Goal: Find specific page/section: Find specific page/section

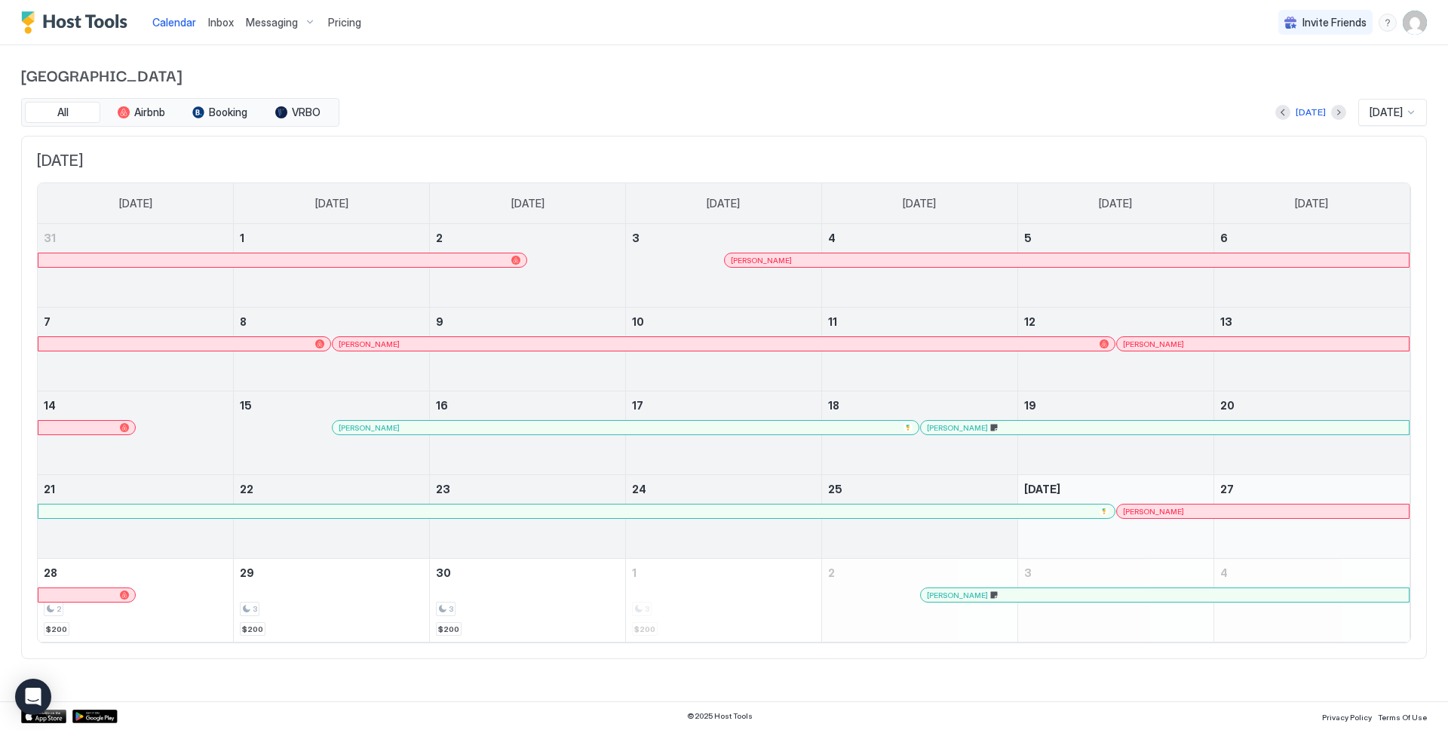
click at [226, 23] on span "Inbox" at bounding box center [221, 22] width 26 height 13
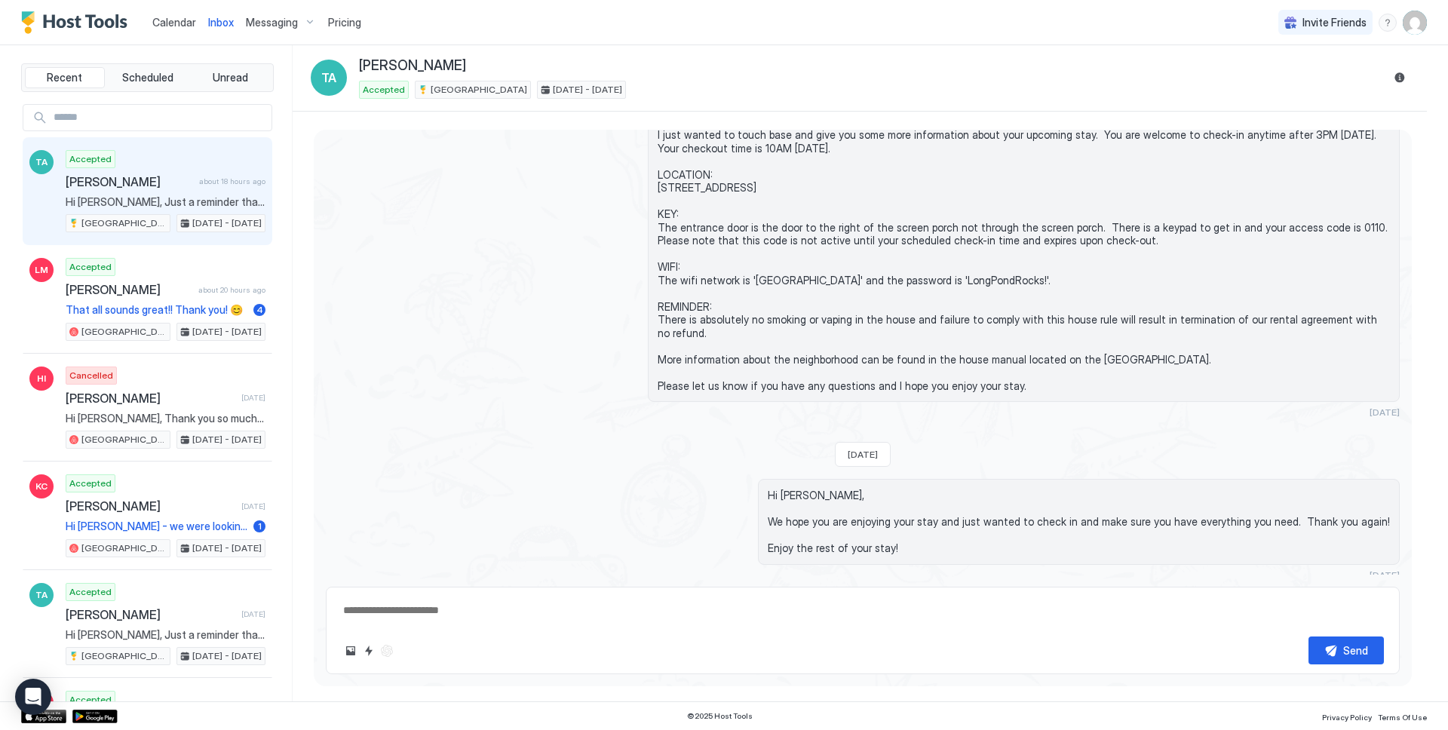
scroll to position [325, 0]
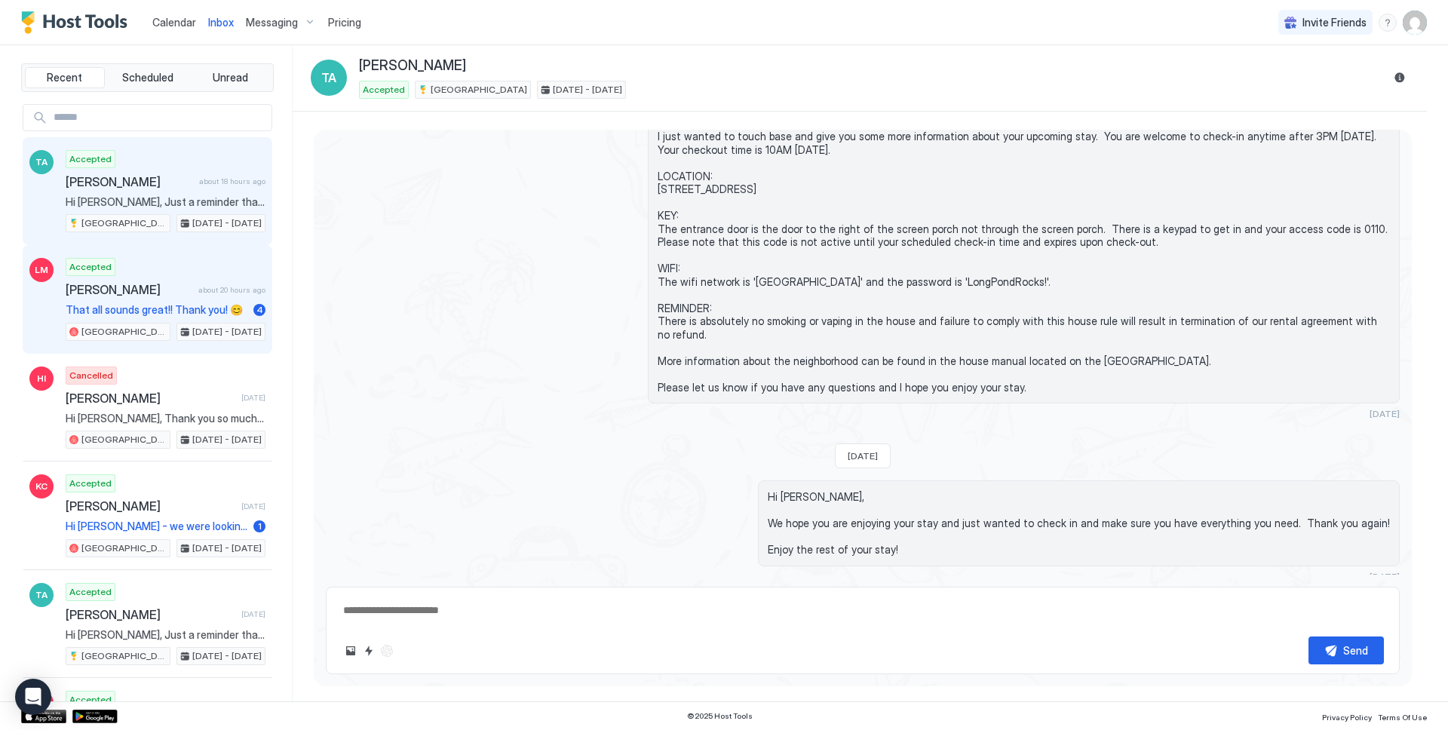
click at [157, 286] on span "[PERSON_NAME]" at bounding box center [129, 289] width 127 height 15
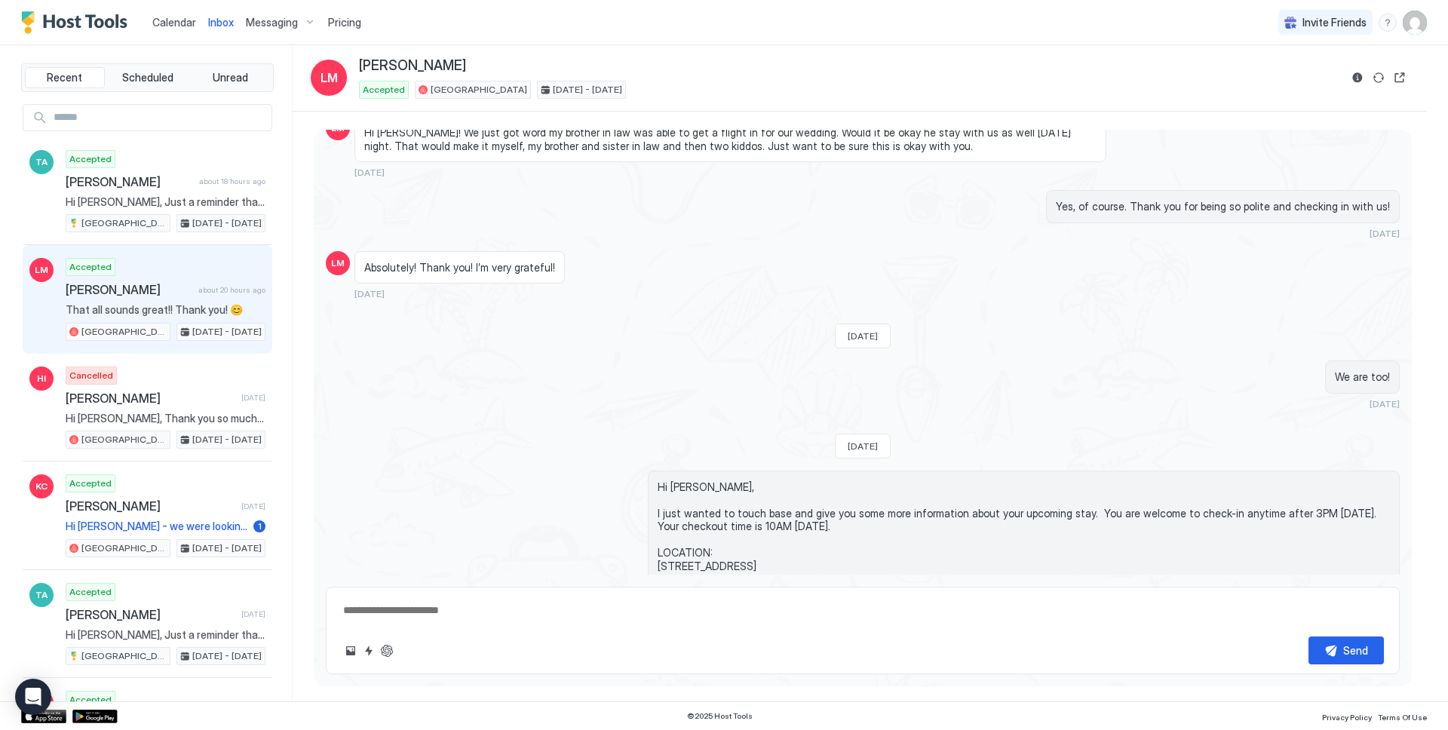
scroll to position [1808, 0]
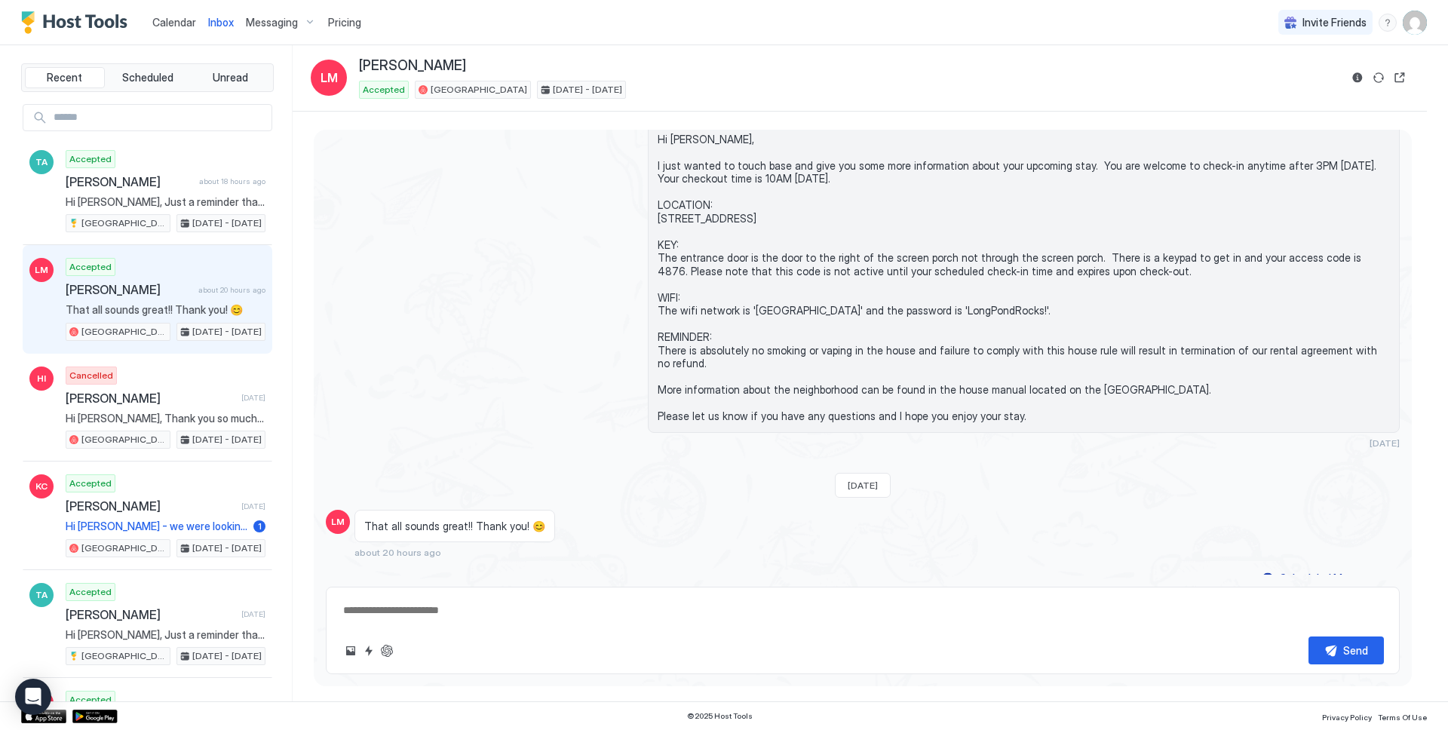
click at [170, 30] on div "Calendar" at bounding box center [174, 22] width 56 height 28
click at [170, 26] on span "Calendar" at bounding box center [174, 22] width 44 height 13
